Goal: Information Seeking & Learning: Check status

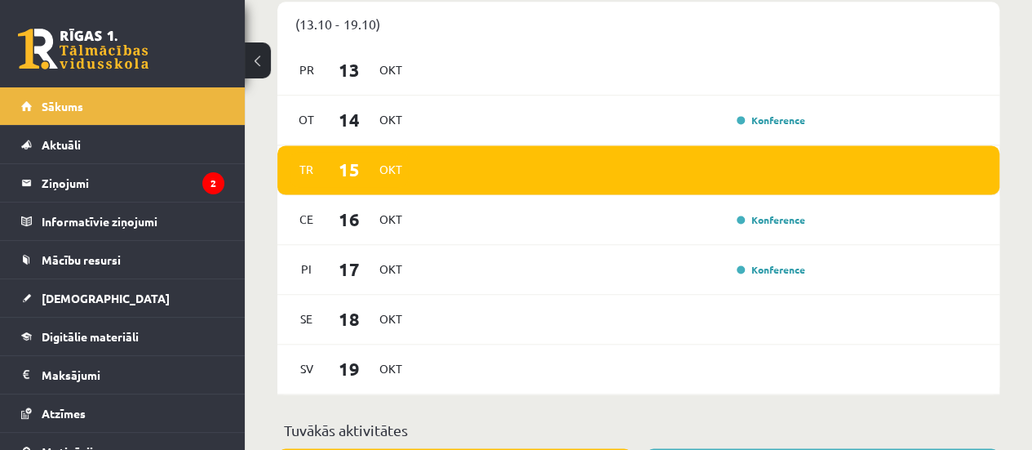
scroll to position [1077, 0]
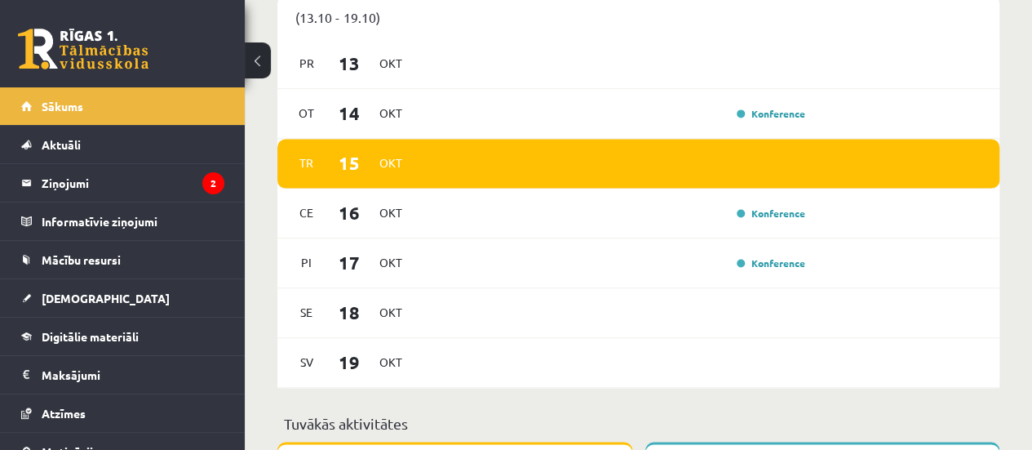
click at [1031, 191] on div "Sveika, Lera! Laipni lūgts savā Rīgas 1. Tālmācības vidusskolas skolnieka profi…" at bounding box center [638, 313] width 787 height 2654
drag, startPoint x: 1031, startPoint y: 191, endPoint x: 1034, endPoint y: 221, distance: 30.3
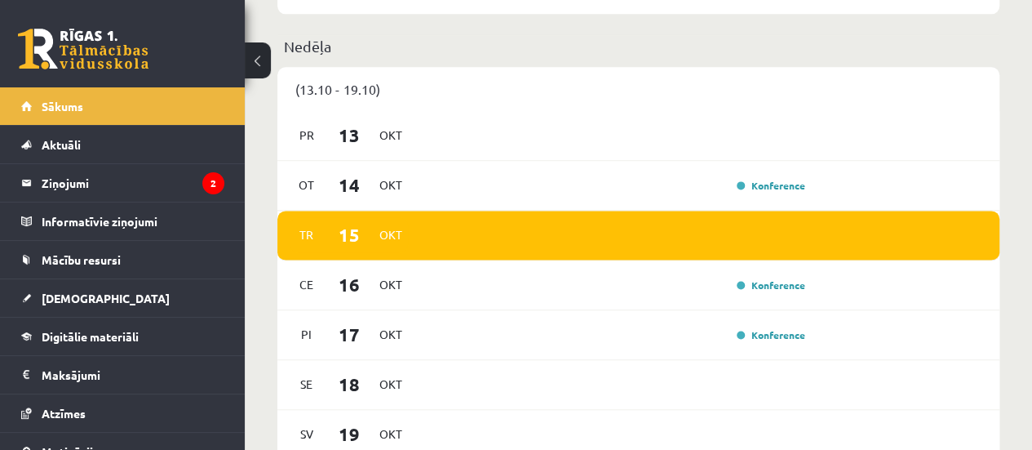
scroll to position [985, 0]
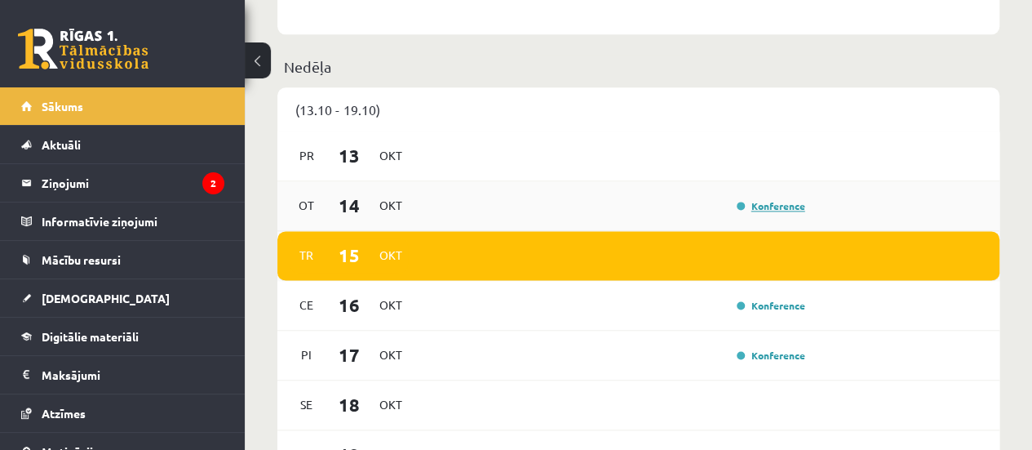
click at [785, 210] on link "Konference" at bounding box center [771, 205] width 69 height 13
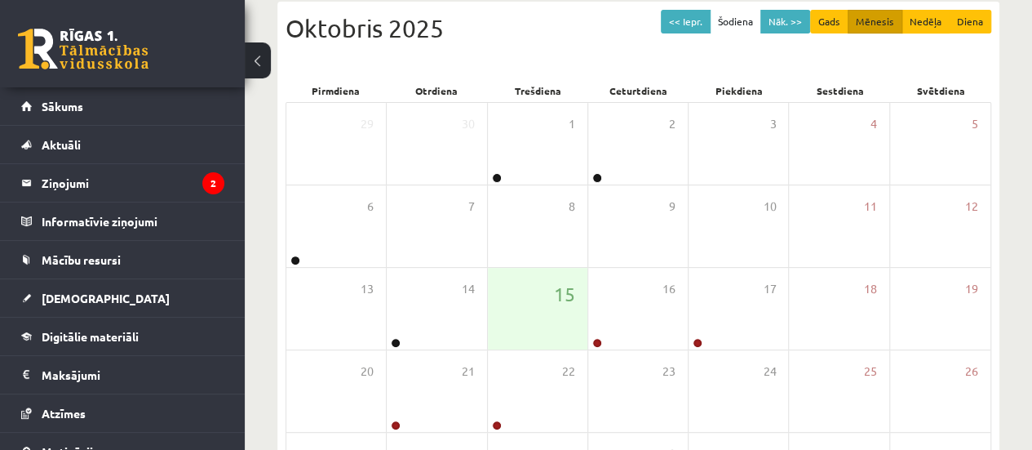
scroll to position [224, 0]
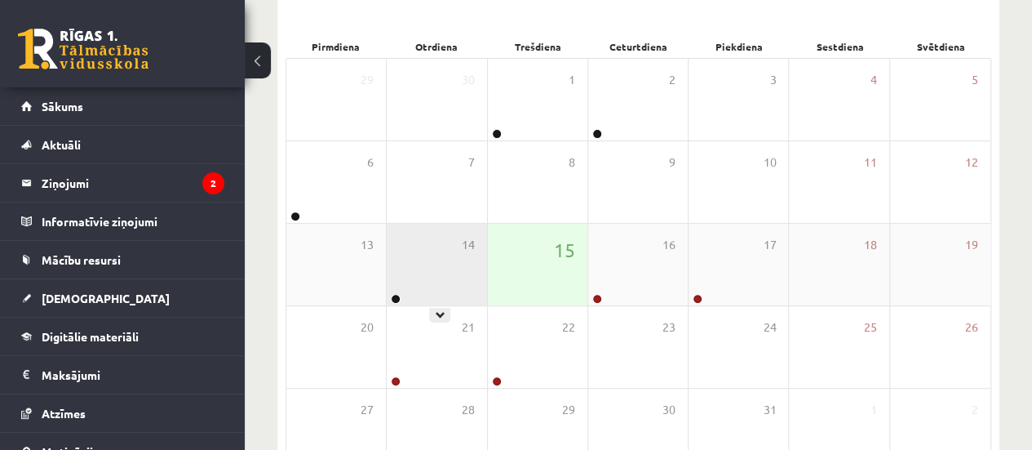
click at [437, 261] on div "14" at bounding box center [437, 265] width 100 height 82
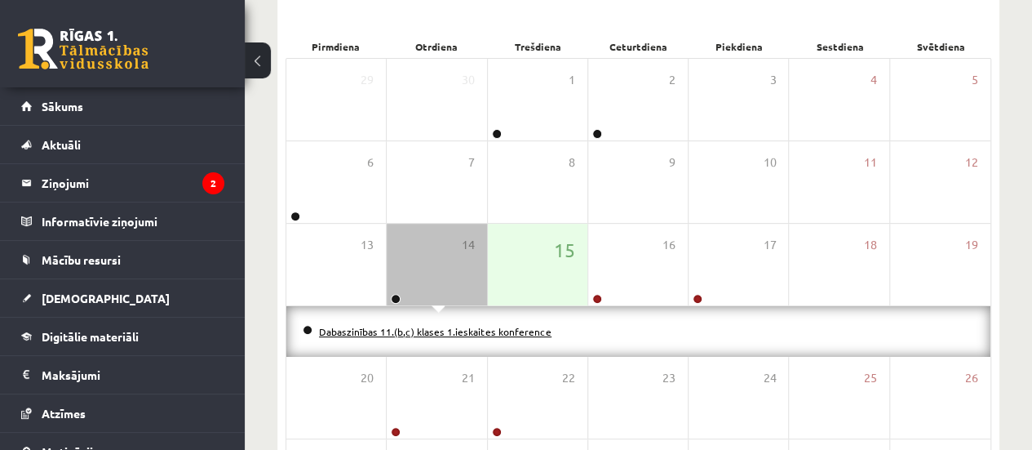
click at [443, 327] on link "Dabaszinības 11.(b,c) klases 1.ieskaites konference" at bounding box center [435, 331] width 233 height 13
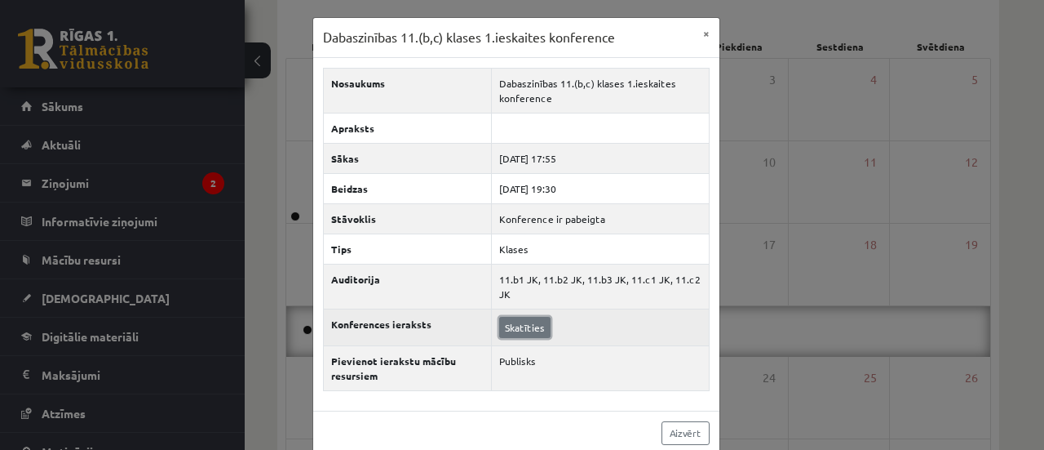
click at [512, 322] on link "Skatīties" at bounding box center [524, 327] width 51 height 21
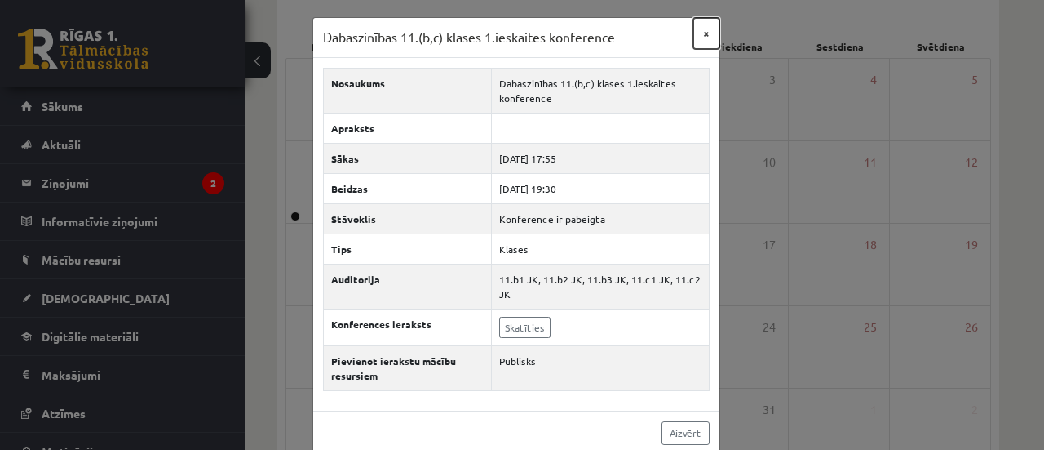
click at [701, 30] on button "×" at bounding box center [706, 33] width 26 height 31
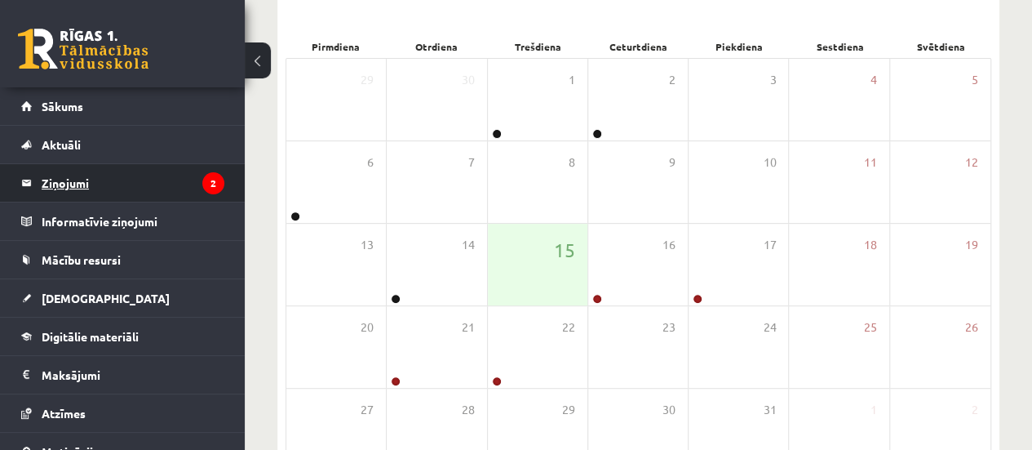
click at [134, 190] on legend "Ziņojumi 2" at bounding box center [133, 183] width 183 height 38
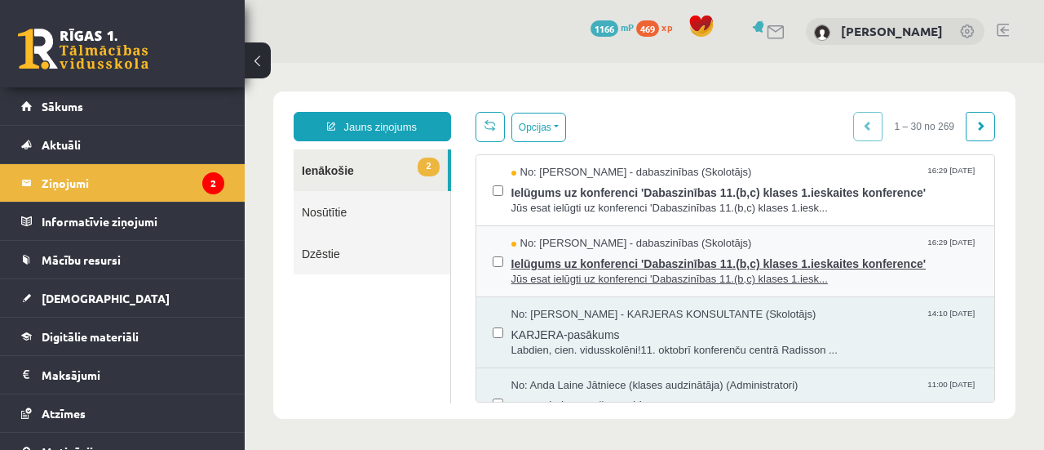
click at [565, 265] on span "Ielūgums uz konferenci 'Dabaszinības 11.(b,c) klases 1.ieskaites konference'" at bounding box center [745, 261] width 467 height 20
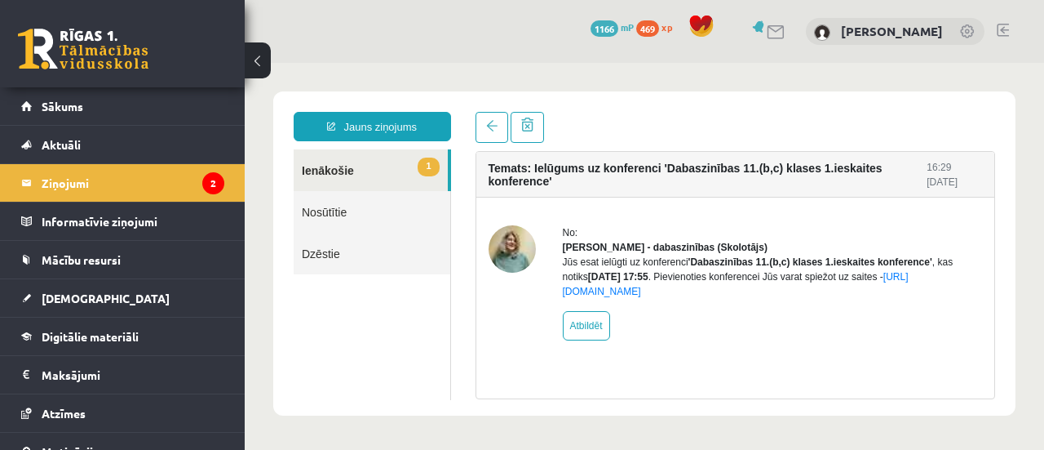
click at [486, 143] on div "Temats: Ielūgums uz konferenci 'Dabaszinības 11.(b,c) klases 1.ieskaites konfer…" at bounding box center [735, 255] width 545 height 287
click at [486, 130] on span at bounding box center [491, 125] width 11 height 11
click at [373, 167] on link "1 Ienākošie" at bounding box center [371, 170] width 154 height 42
click at [501, 130] on link at bounding box center [492, 127] width 33 height 31
click at [336, 188] on link "1 Ienākošie" at bounding box center [371, 170] width 154 height 42
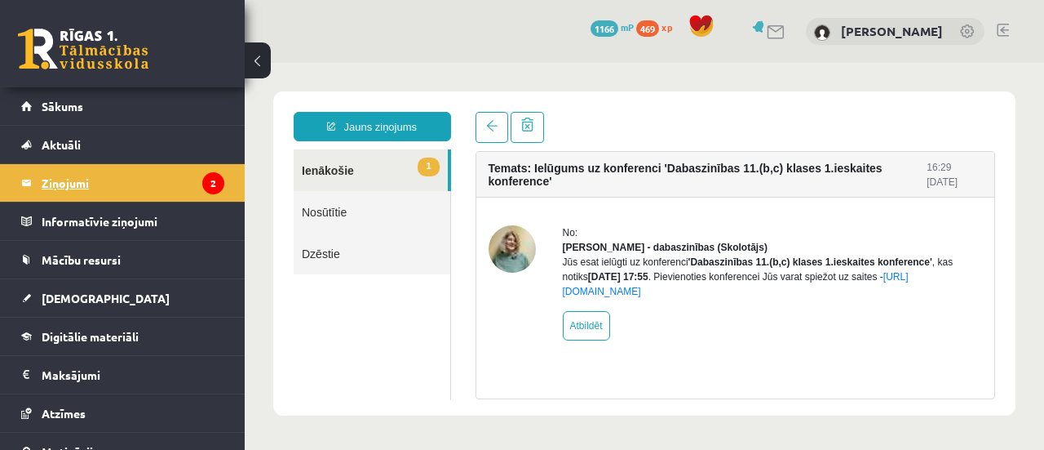
click at [160, 193] on legend "Ziņojumi 2" at bounding box center [133, 183] width 183 height 38
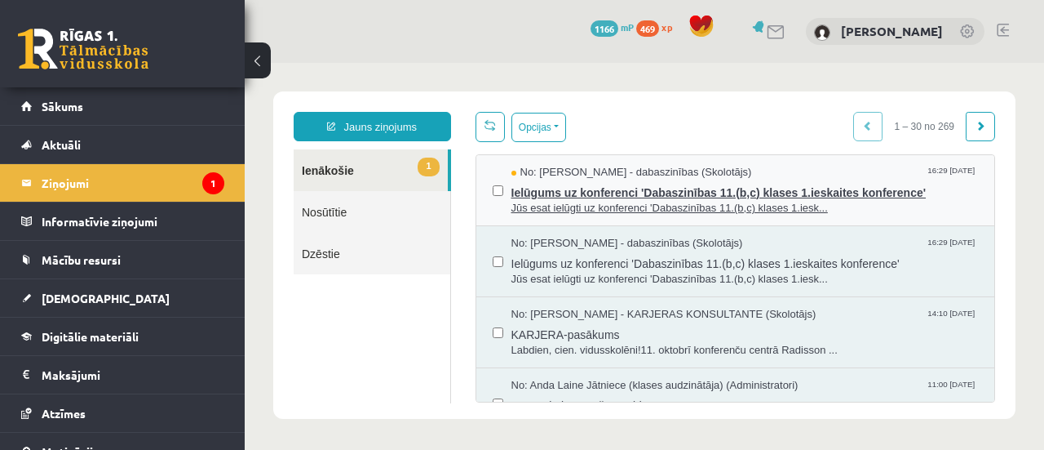
click at [594, 195] on span "Ielūgums uz konferenci 'Dabaszinības 11.(b,c) klases 1.ieskaites konference'" at bounding box center [745, 190] width 467 height 20
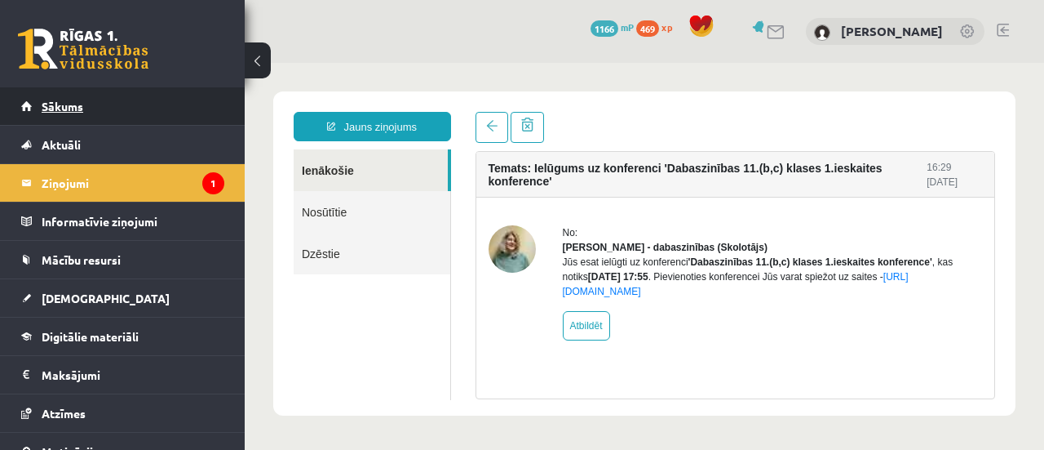
click at [152, 117] on link "Sākums" at bounding box center [122, 106] width 203 height 38
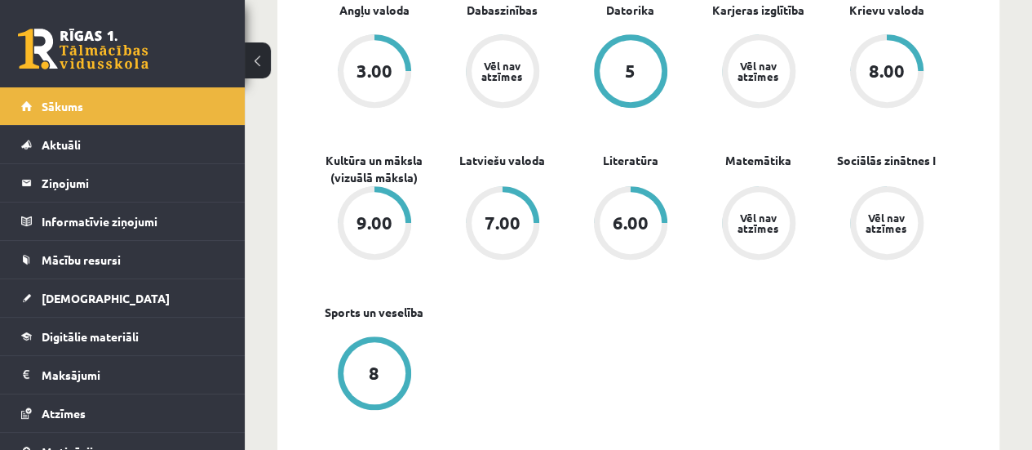
scroll to position [532, 0]
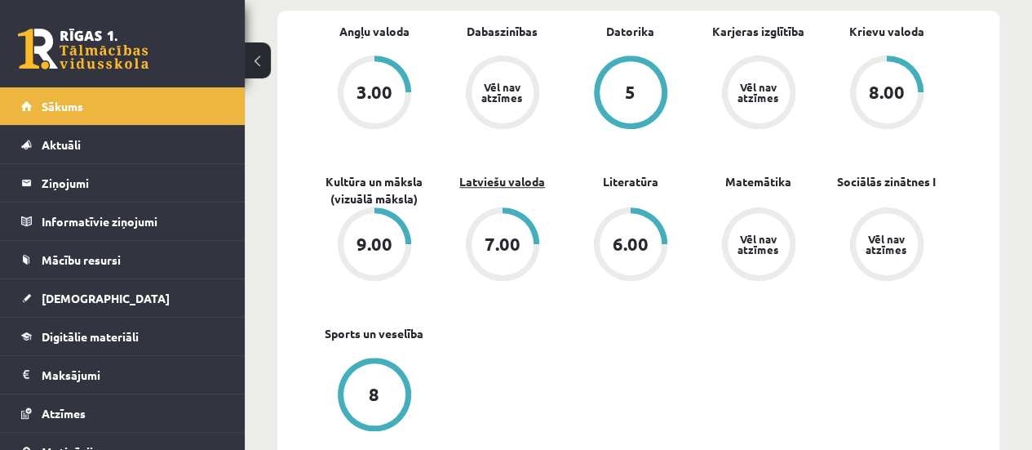
click at [525, 188] on span "Latviešu valoda" at bounding box center [502, 189] width 86 height 33
click at [525, 188] on link "Latviešu valoda" at bounding box center [502, 181] width 86 height 17
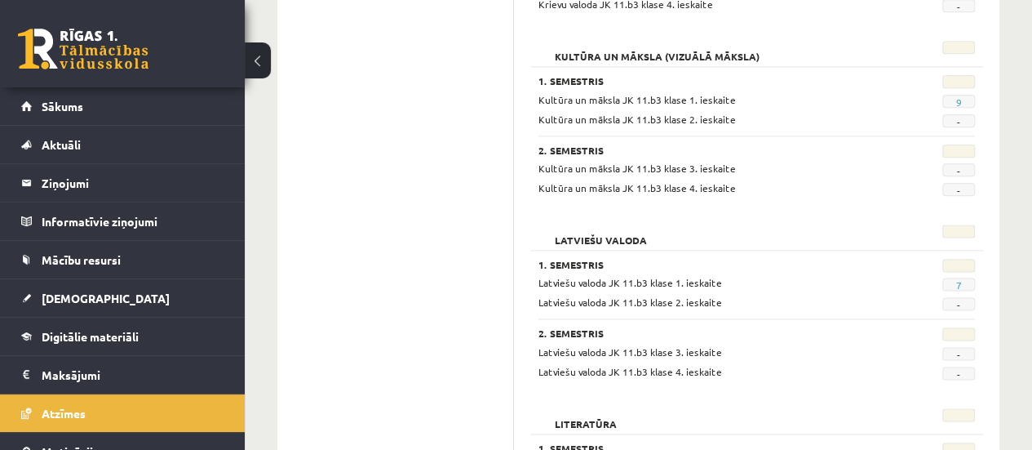
scroll to position [953, 0]
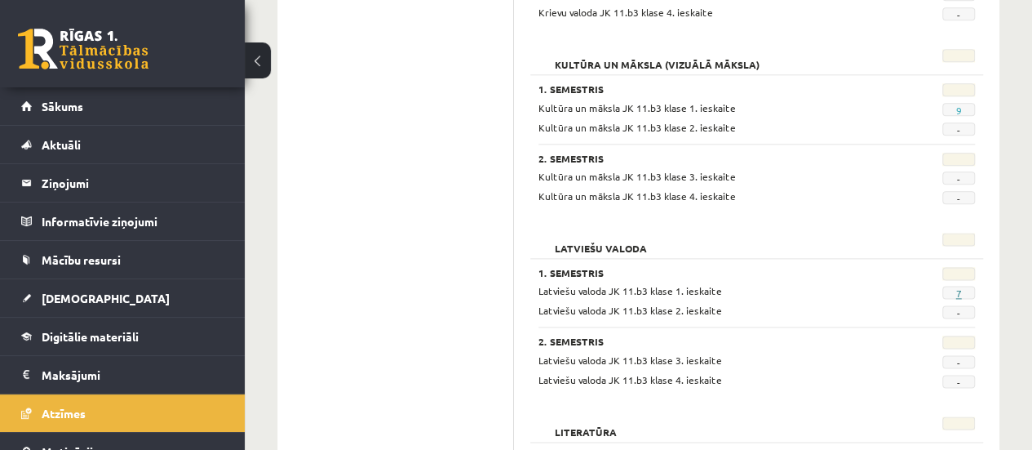
click at [958, 293] on link "7" at bounding box center [958, 292] width 6 height 13
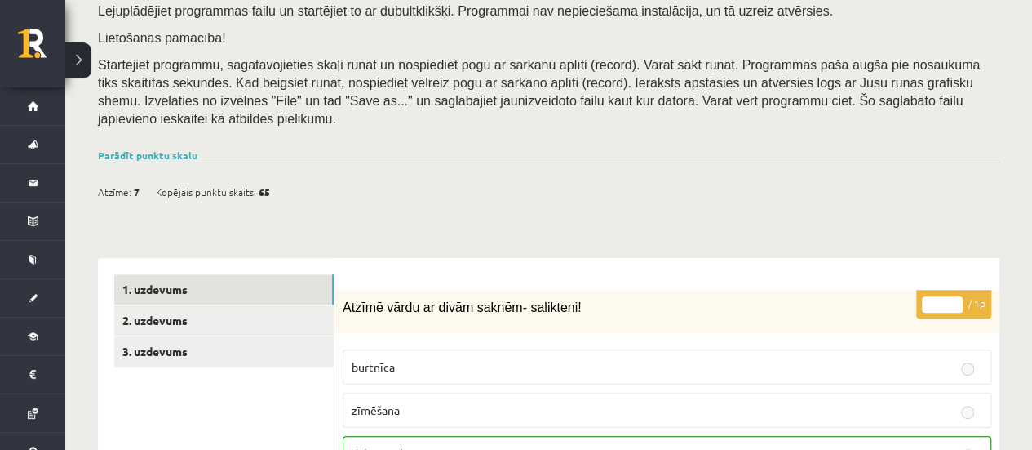
scroll to position [377, 0]
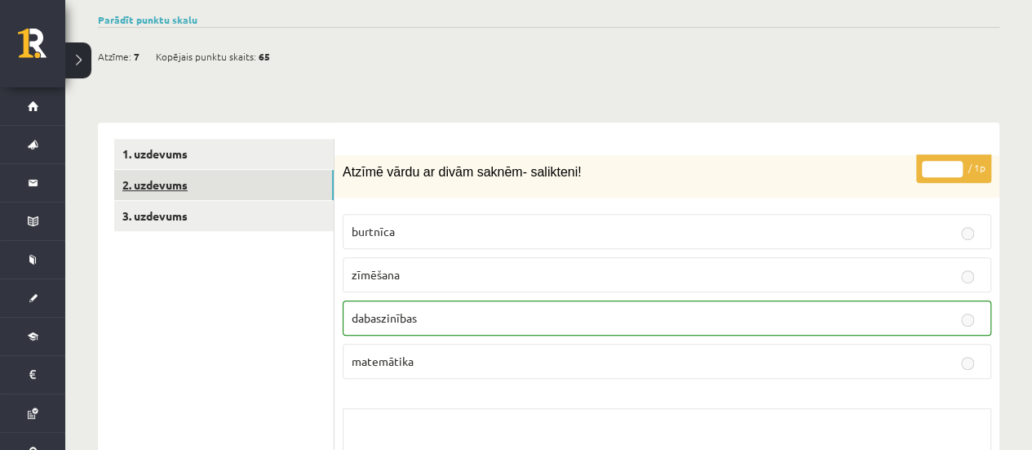
click at [217, 172] on link "2. uzdevums" at bounding box center [223, 185] width 219 height 30
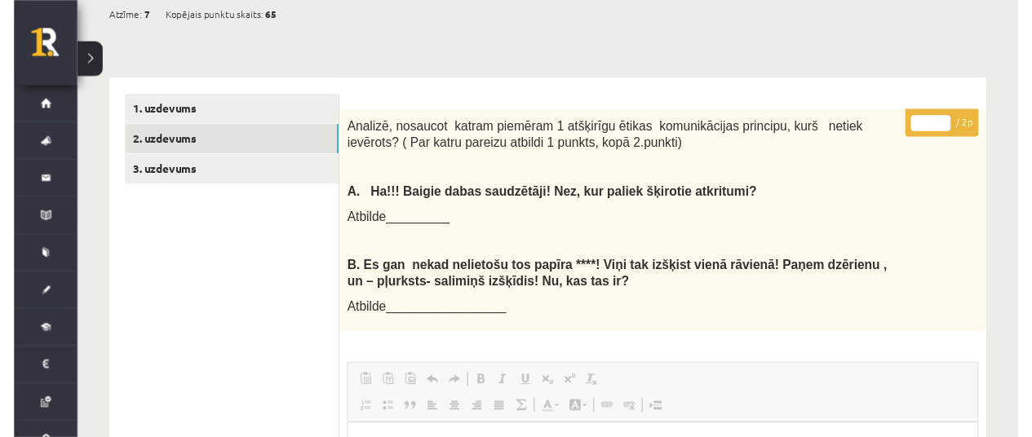
scroll to position [364, 0]
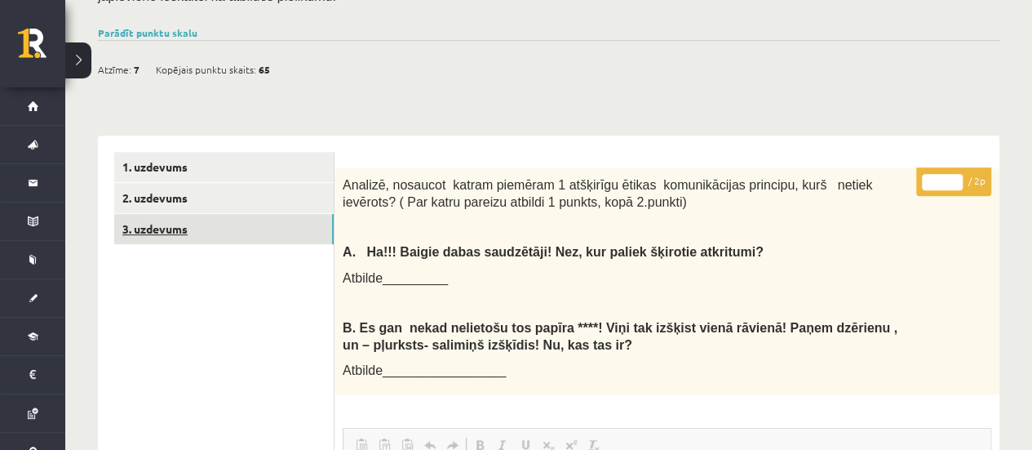
click at [177, 214] on link "3. uzdevums" at bounding box center [223, 229] width 219 height 30
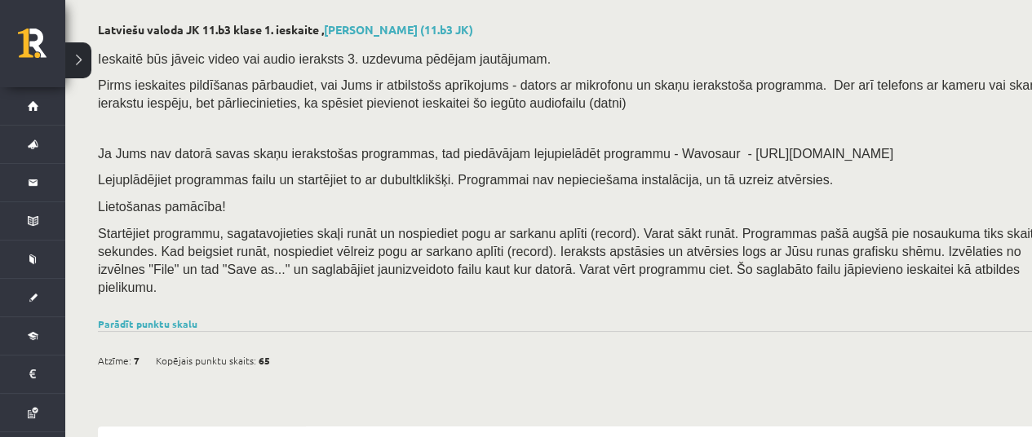
scroll to position [0, 0]
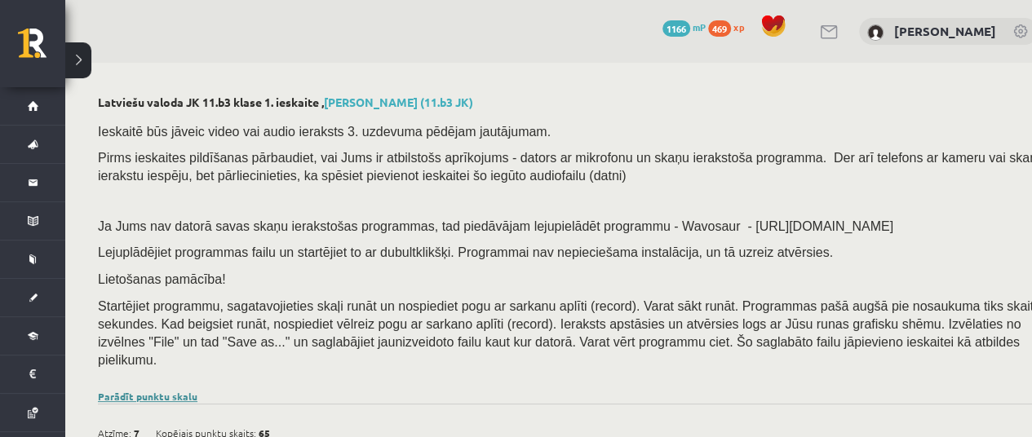
click at [183, 390] on link "Parādīt punktu skalu" at bounding box center [148, 396] width 100 height 13
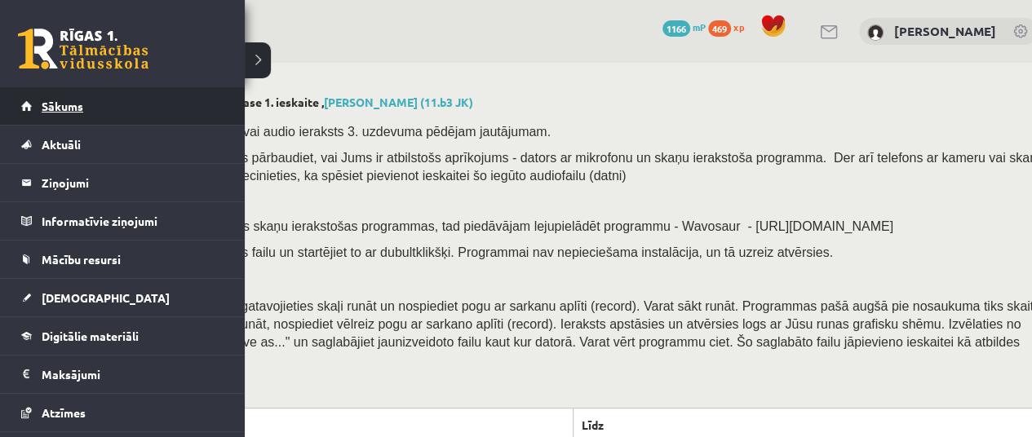
click at [77, 119] on link "Sākums" at bounding box center [122, 106] width 203 height 38
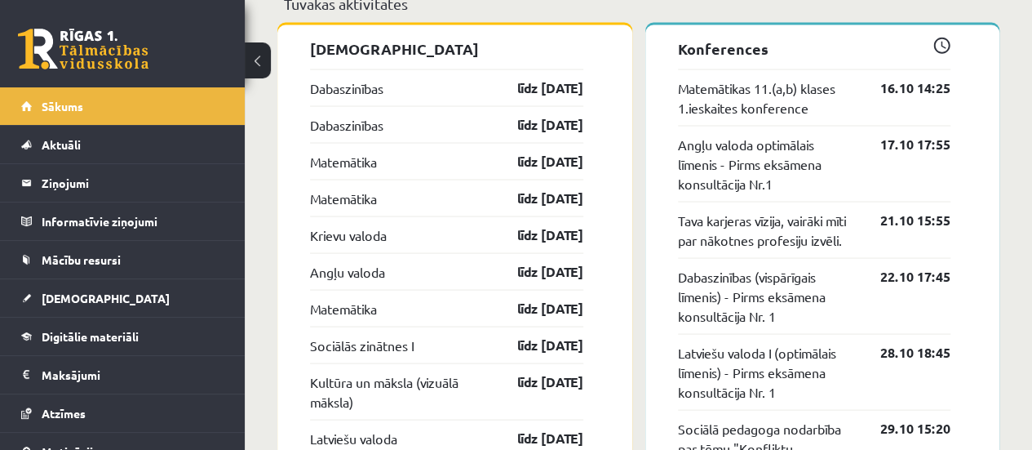
scroll to position [1493, 0]
